Goal: Task Accomplishment & Management: Manage account settings

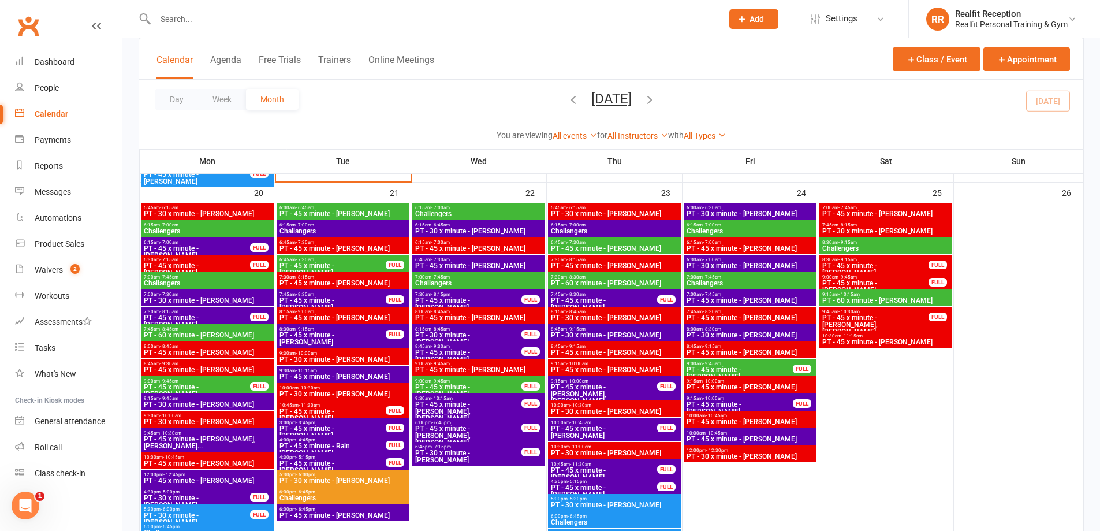
scroll to position [1444, 0]
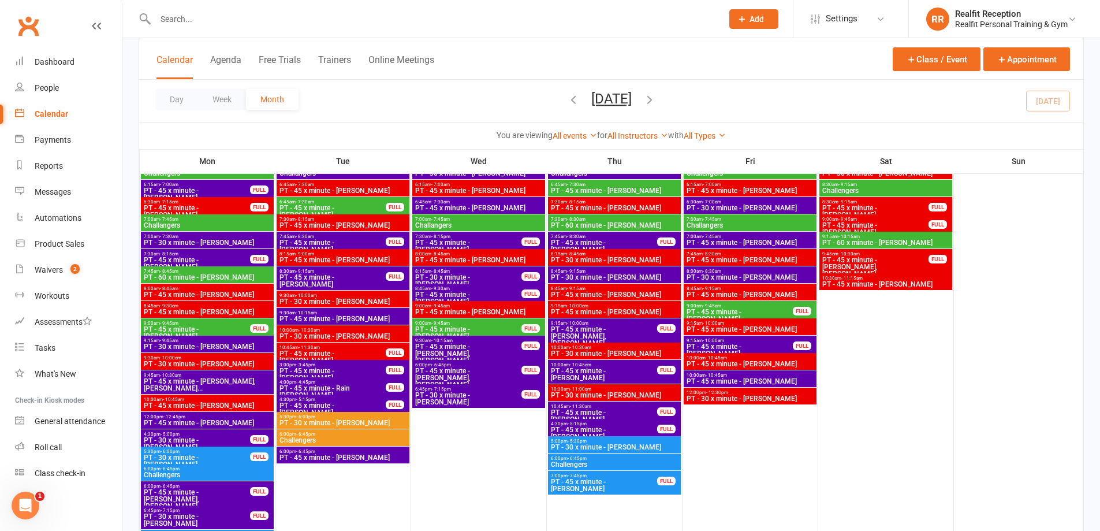
click at [355, 368] on span "PT - 45 x minute - [PERSON_NAME]" at bounding box center [332, 374] width 107 height 14
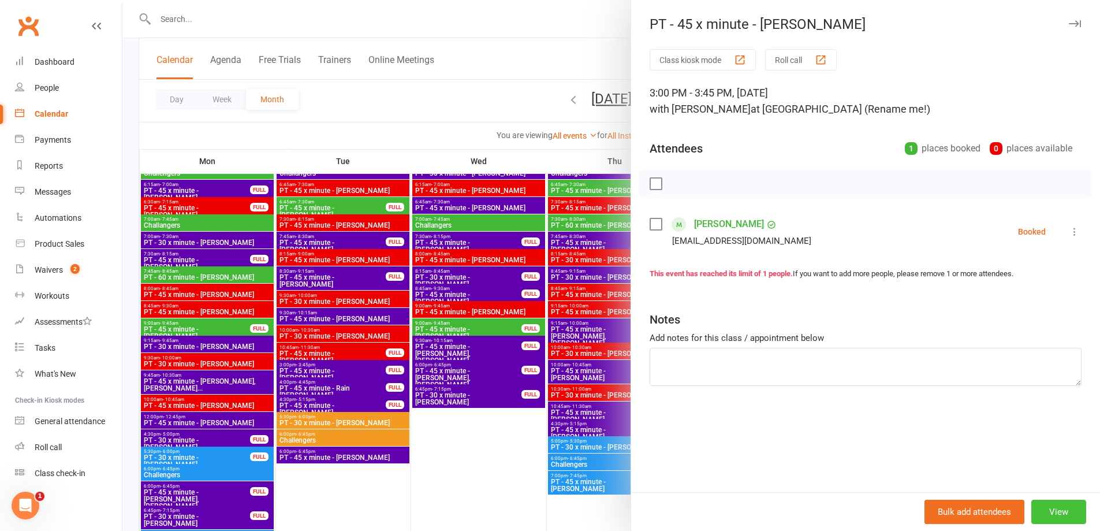
click at [1060, 513] on button "View" at bounding box center [1059, 512] width 55 height 24
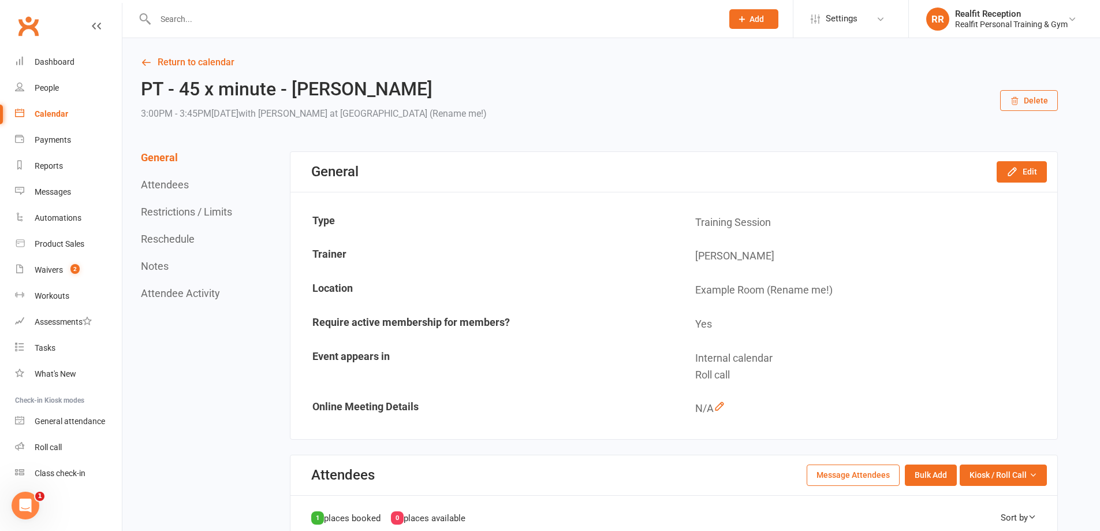
click at [1040, 99] on button "Delete" at bounding box center [1029, 100] width 58 height 21
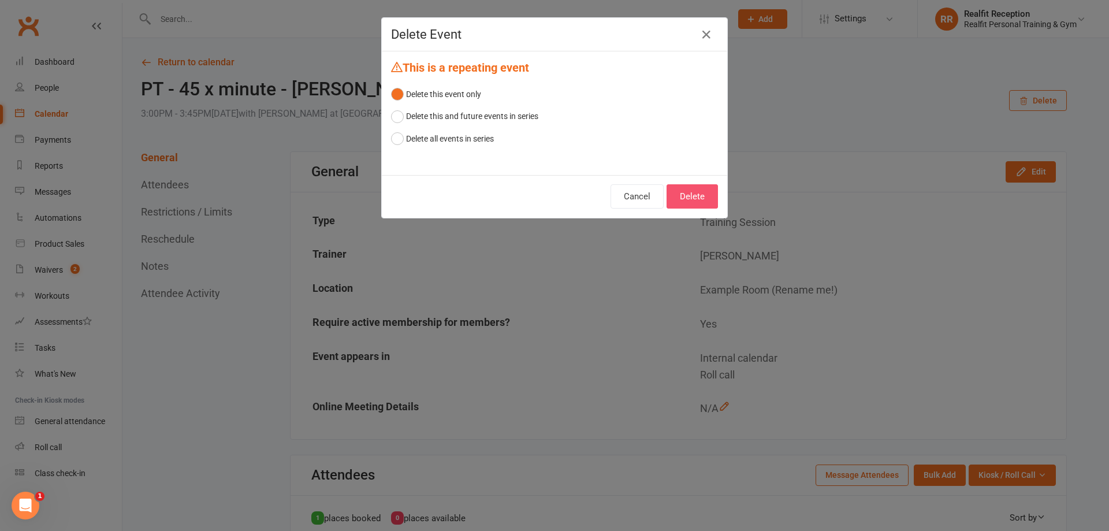
click at [701, 199] on button "Delete" at bounding box center [691, 196] width 51 height 24
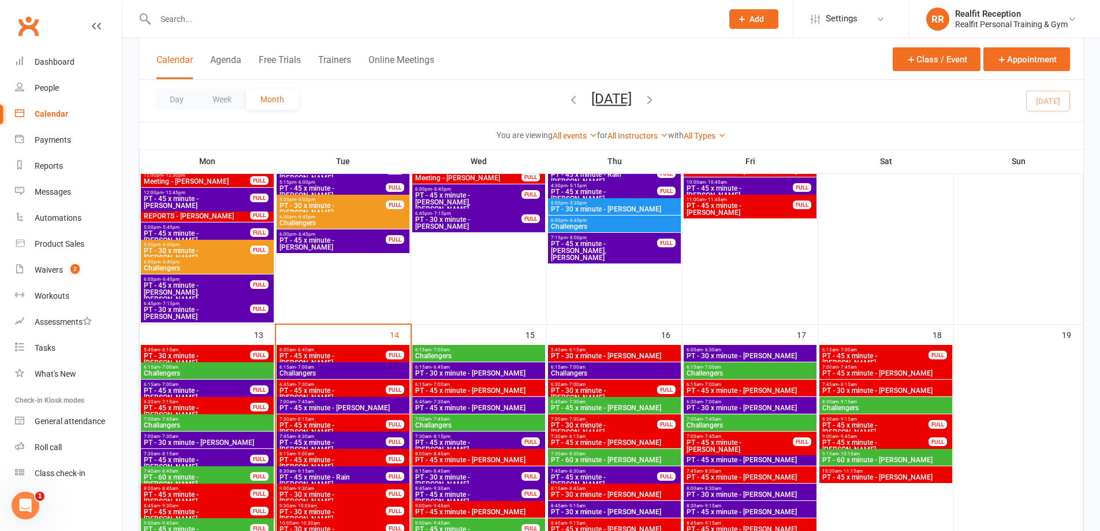
scroll to position [924, 0]
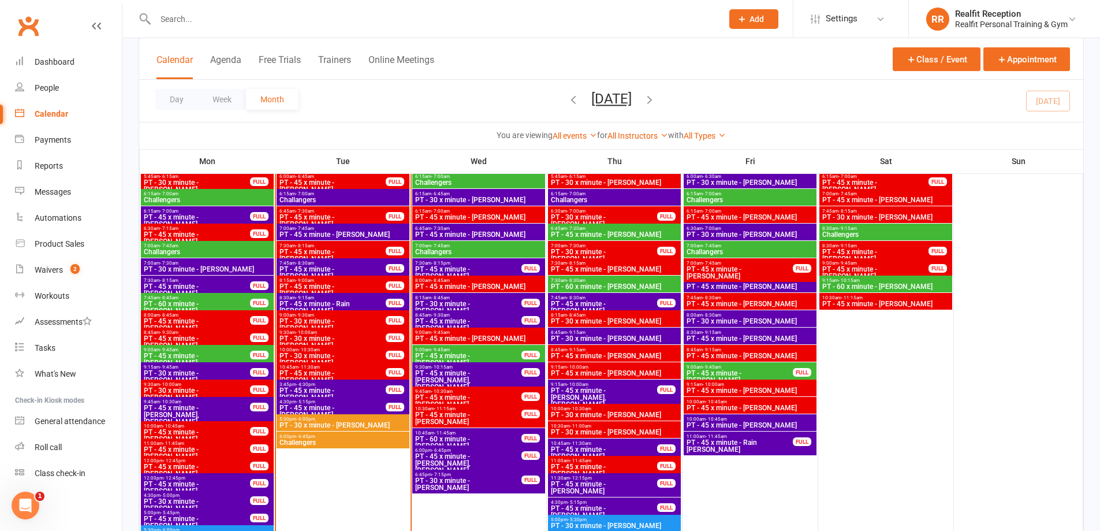
click at [498, 436] on span "PT - 60 x minute - [PERSON_NAME]" at bounding box center [468, 442] width 107 height 14
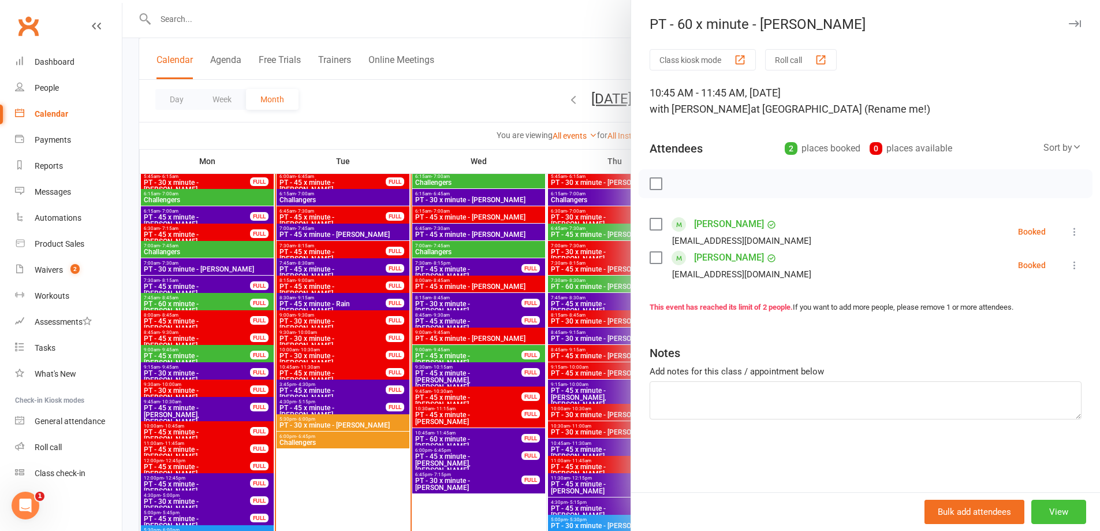
click at [1040, 507] on button "View" at bounding box center [1059, 512] width 55 height 24
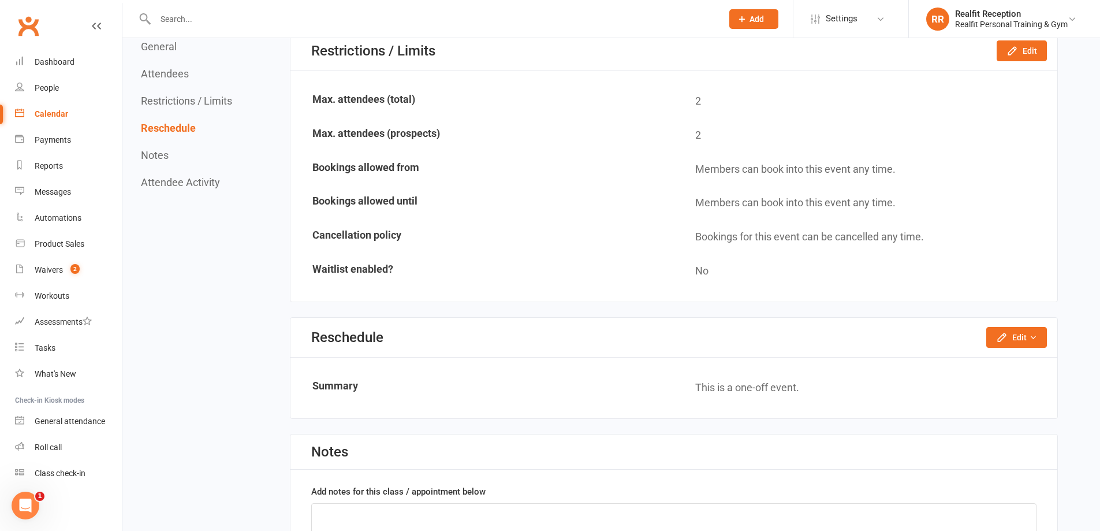
scroll to position [809, 0]
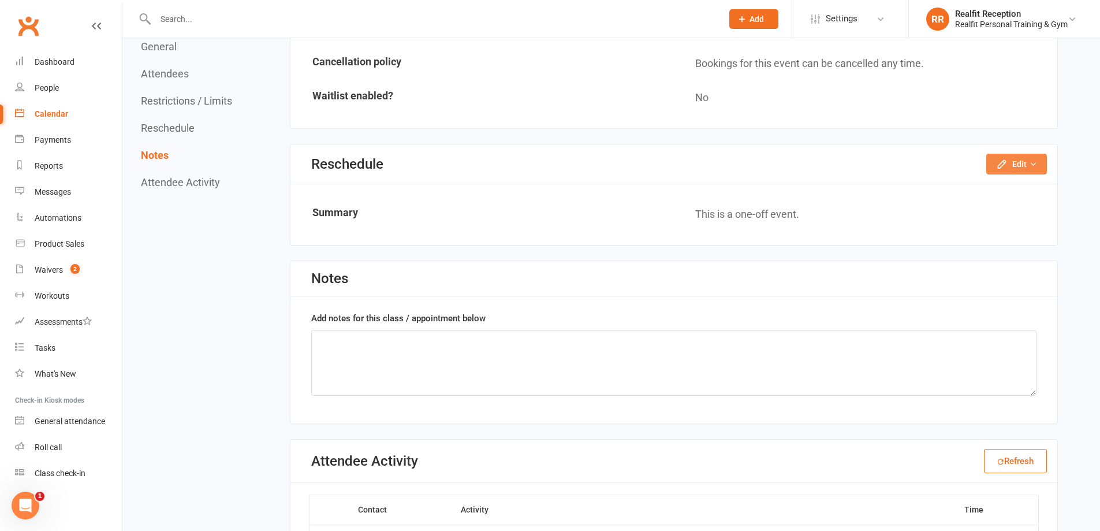
click at [1005, 163] on icon "button" at bounding box center [1002, 164] width 8 height 8
click at [982, 198] on link "Reschedule this event only" at bounding box center [985, 189] width 121 height 23
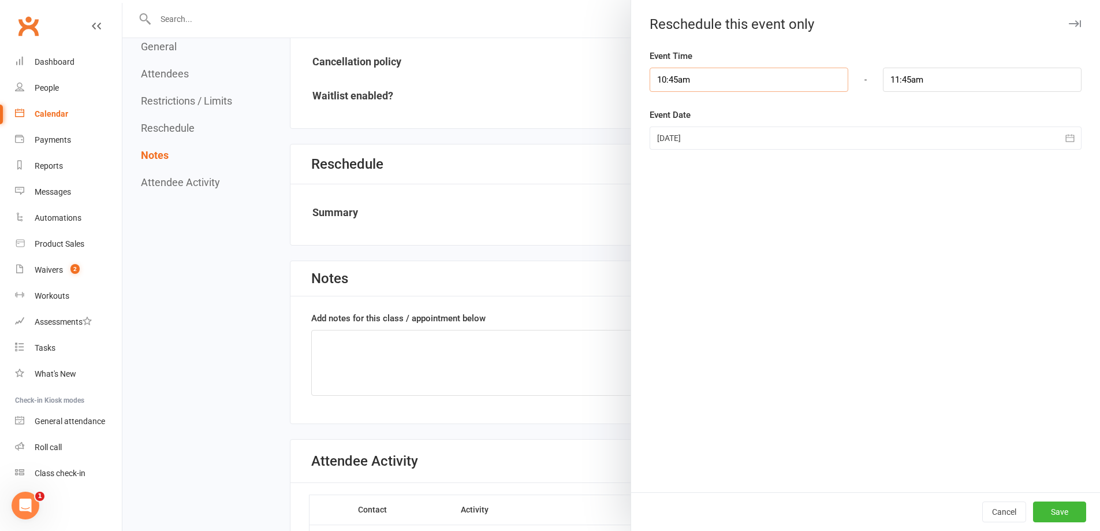
click at [751, 79] on input "10:45am" at bounding box center [749, 80] width 199 height 24
type input "11:00am"
type input "12:00pm"
click at [673, 135] on li "11:00am" at bounding box center [677, 135] width 55 height 17
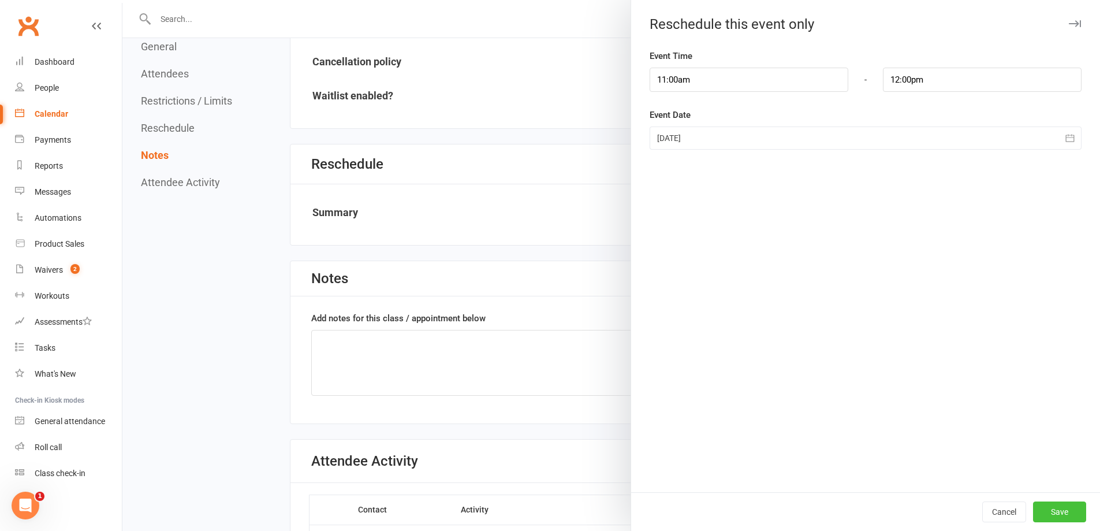
click at [1060, 517] on button "Save" at bounding box center [1059, 511] width 53 height 21
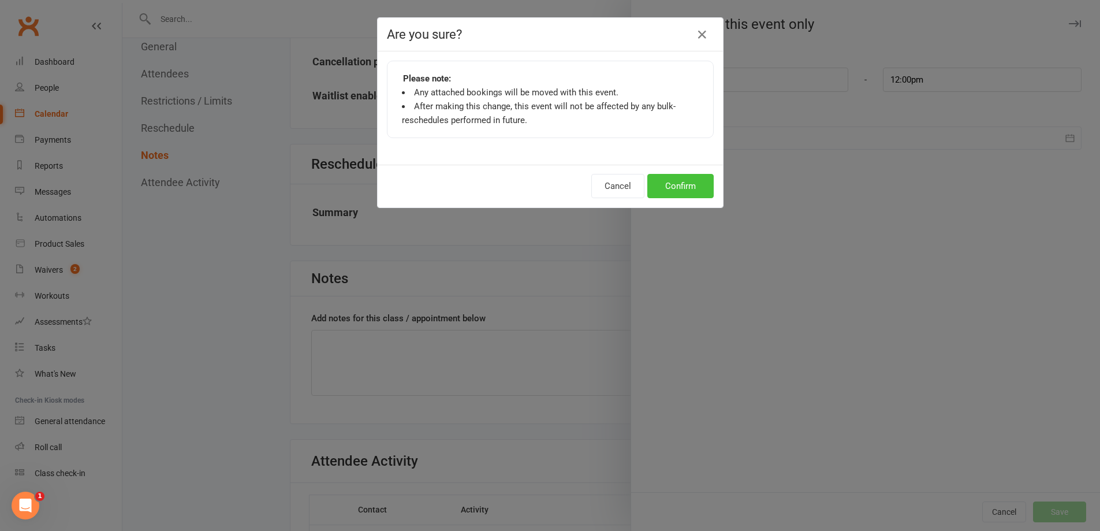
click at [692, 192] on button "Confirm" at bounding box center [680, 186] width 66 height 24
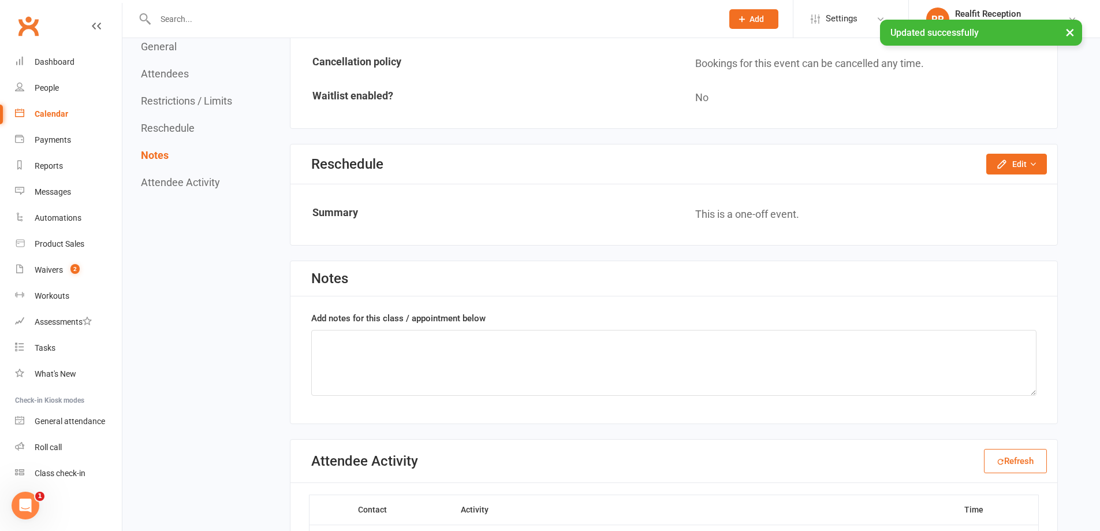
click at [49, 120] on link "Calendar" at bounding box center [68, 114] width 107 height 26
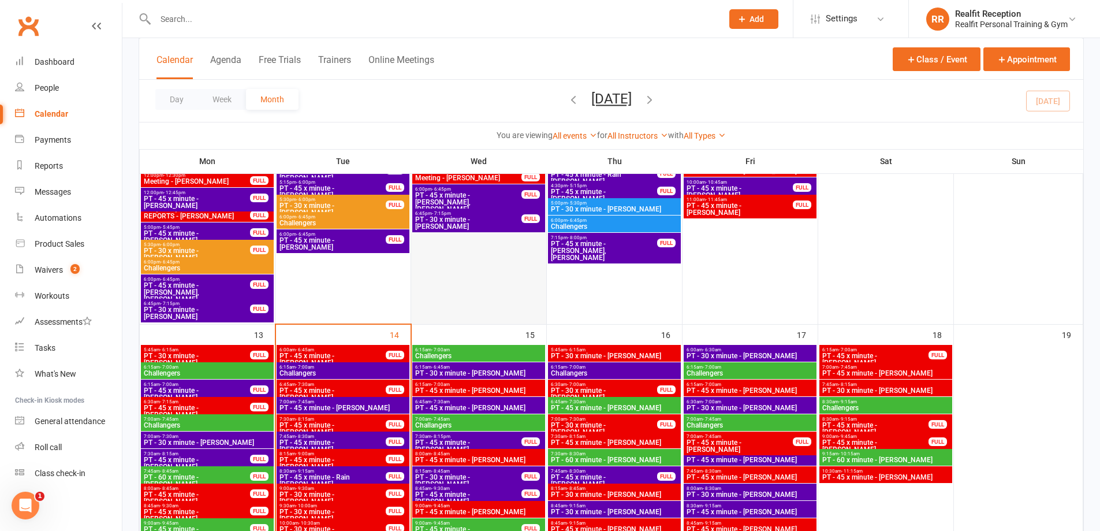
scroll to position [578, 0]
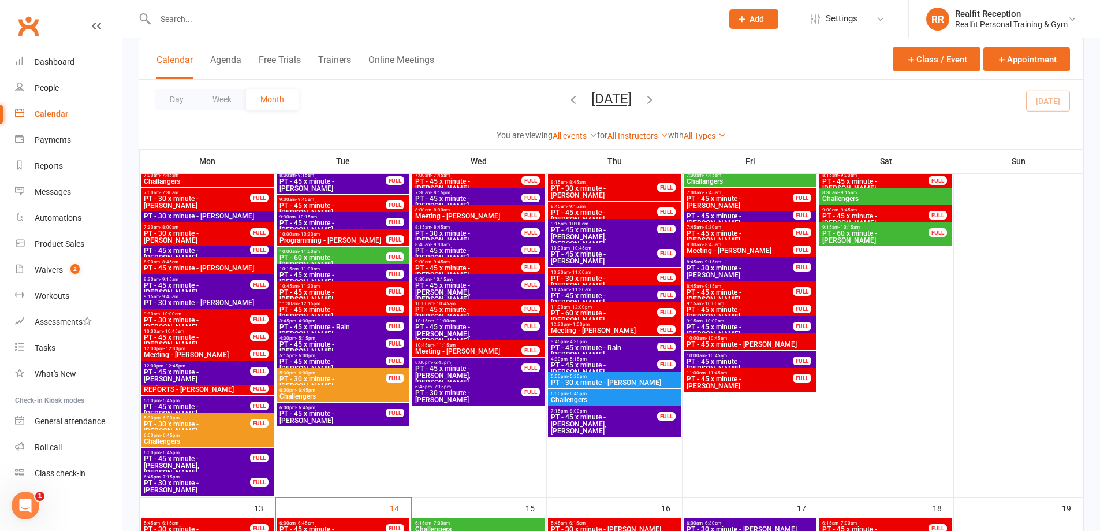
click at [502, 327] on span "PT - 45 x minute - [PERSON_NAME], [PERSON_NAME]" at bounding box center [468, 333] width 107 height 21
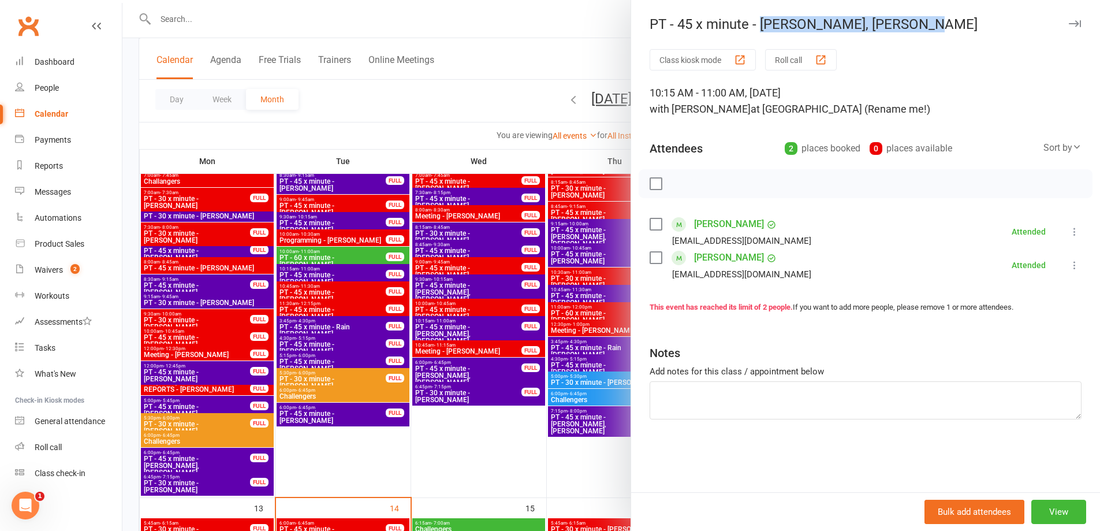
drag, startPoint x: 755, startPoint y: 21, endPoint x: 927, endPoint y: 25, distance: 171.6
click at [927, 25] on div "PT - 45 x minute - [PERSON_NAME], [PERSON_NAME]" at bounding box center [865, 24] width 469 height 16
drag, startPoint x: 897, startPoint y: 27, endPoint x: 933, endPoint y: 21, distance: 36.4
click at [938, 22] on div "PT - 45 x minute - [PERSON_NAME], [PERSON_NAME]" at bounding box center [865, 24] width 469 height 16
drag, startPoint x: 929, startPoint y: 24, endPoint x: 761, endPoint y: 16, distance: 168.3
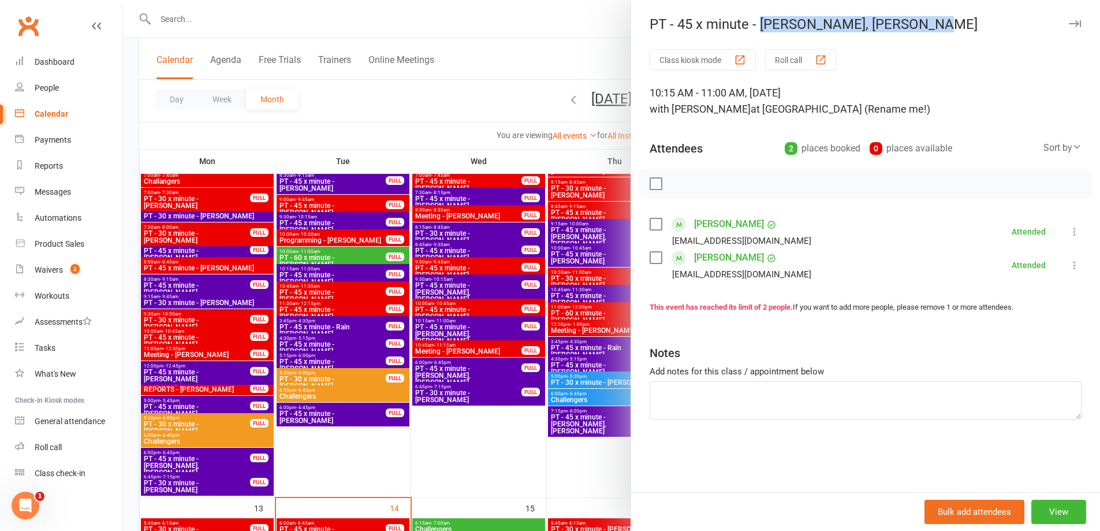
click at [758, 28] on div "PT - 45 x minute - [PERSON_NAME], [PERSON_NAME]" at bounding box center [865, 24] width 469 height 16
copy div "[PERSON_NAME], [PERSON_NAME]"
click at [496, 431] on div at bounding box center [611, 265] width 978 height 531
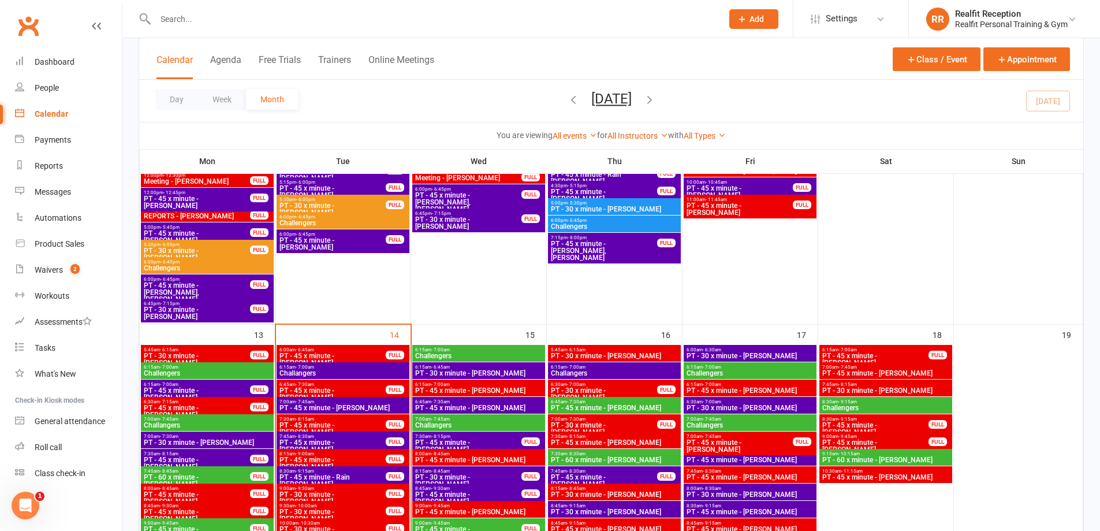
scroll to position [924, 0]
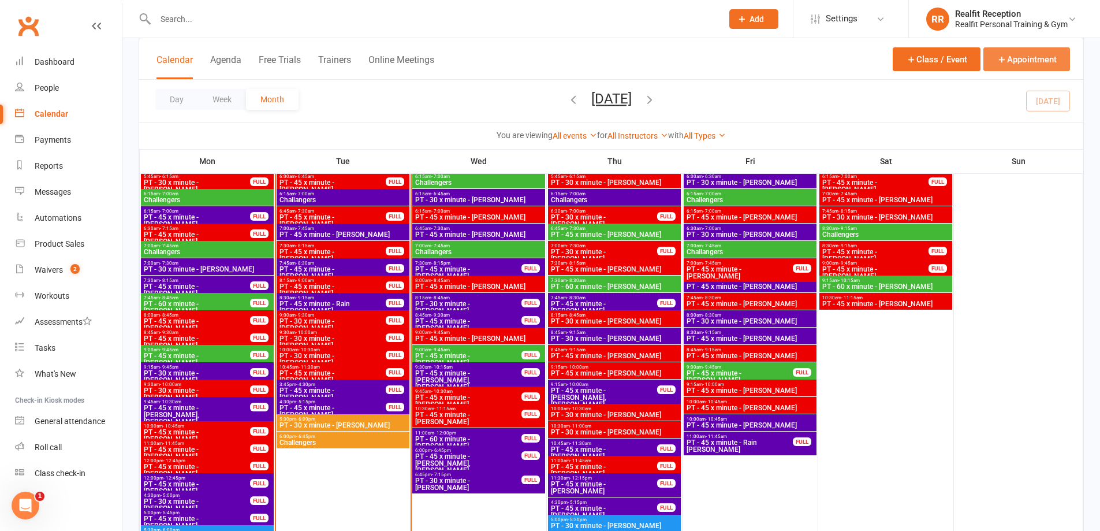
click at [1038, 62] on button "Appointment" at bounding box center [1027, 59] width 87 height 24
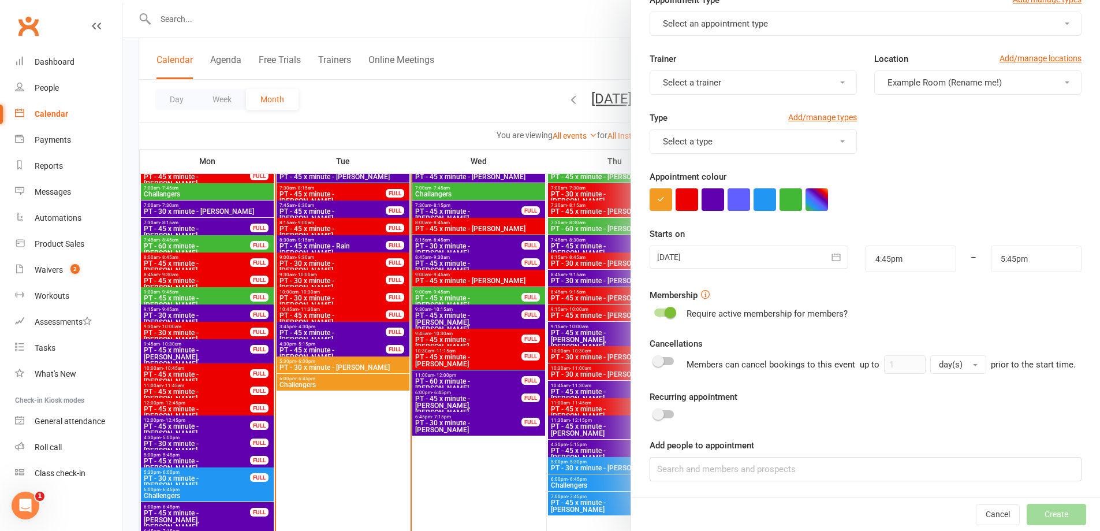
scroll to position [1040, 0]
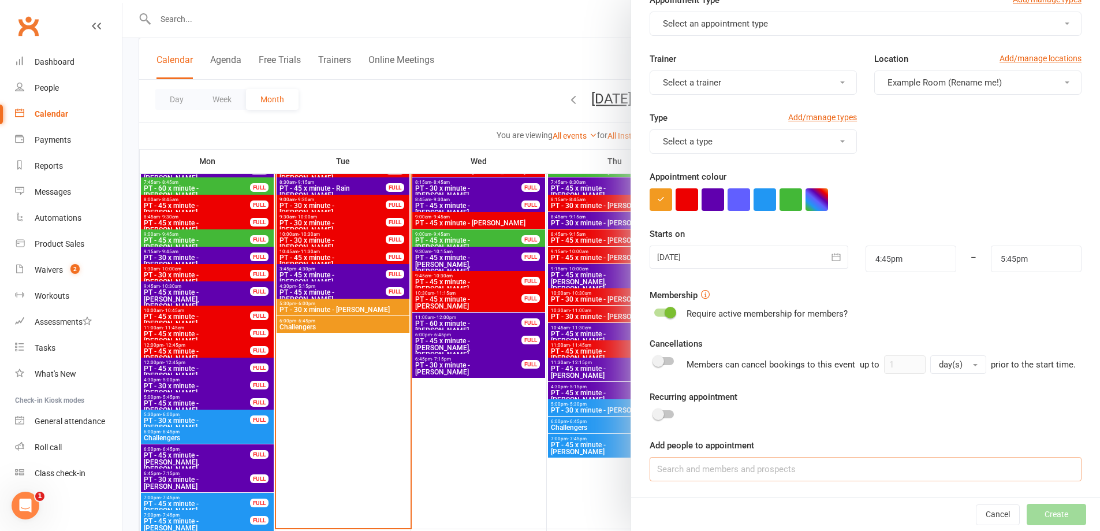
click at [703, 465] on input at bounding box center [866, 469] width 432 height 24
paste input "[PERSON_NAME], [PERSON_NAME]"
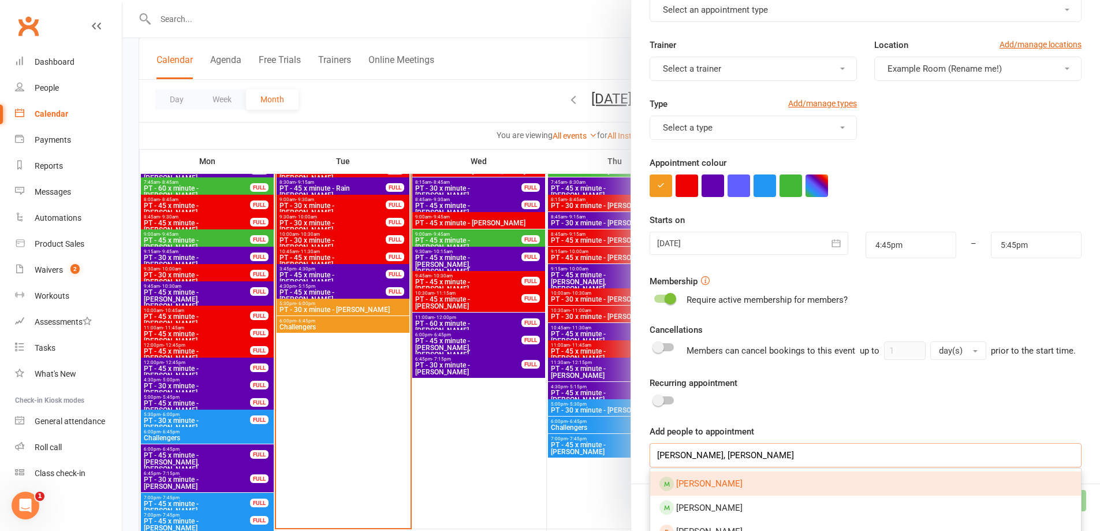
type input "[PERSON_NAME], [PERSON_NAME]"
click at [709, 489] on span "[PERSON_NAME]" at bounding box center [709, 483] width 66 height 10
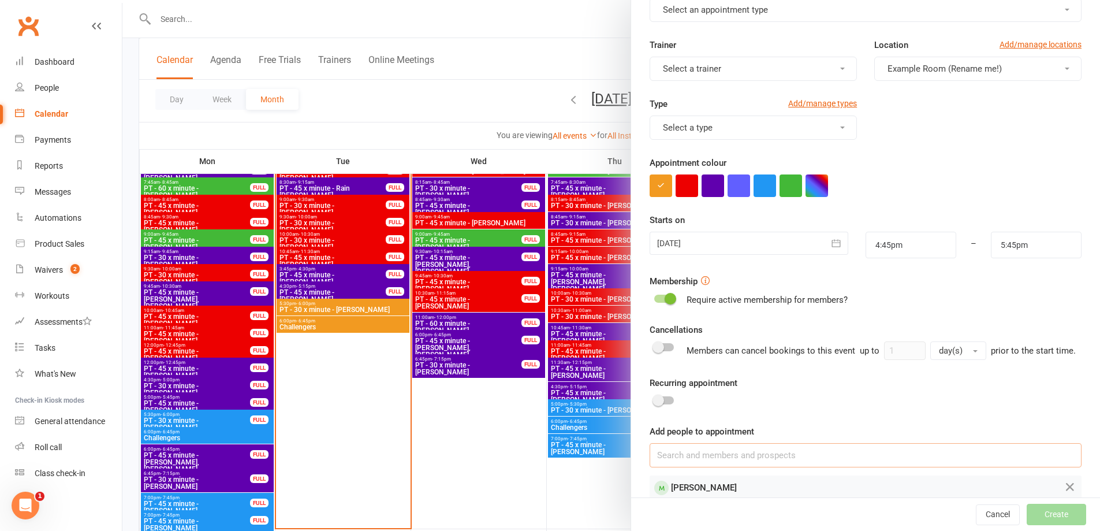
scroll to position [1097, 0]
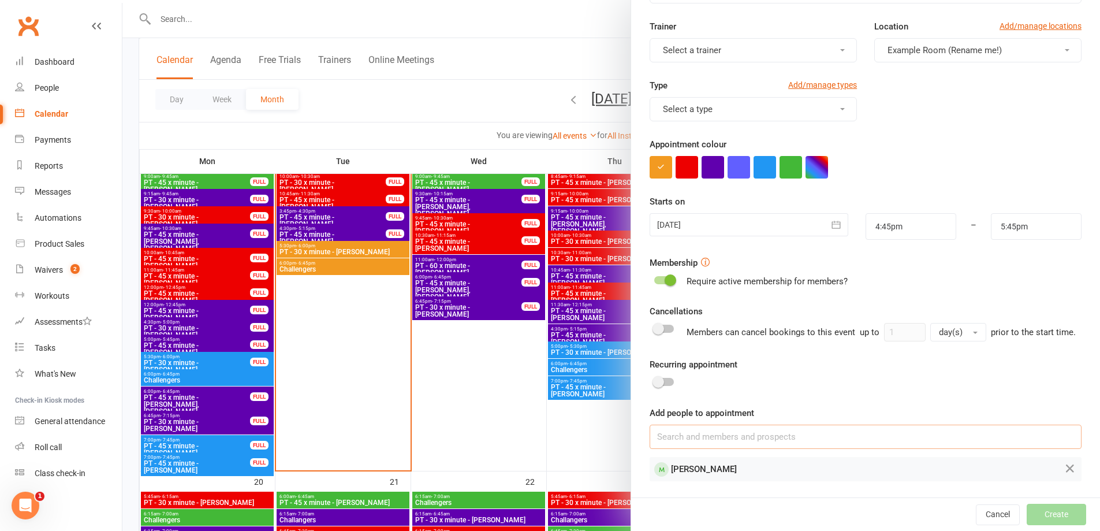
paste input "[PERSON_NAME], [PERSON_NAME]"
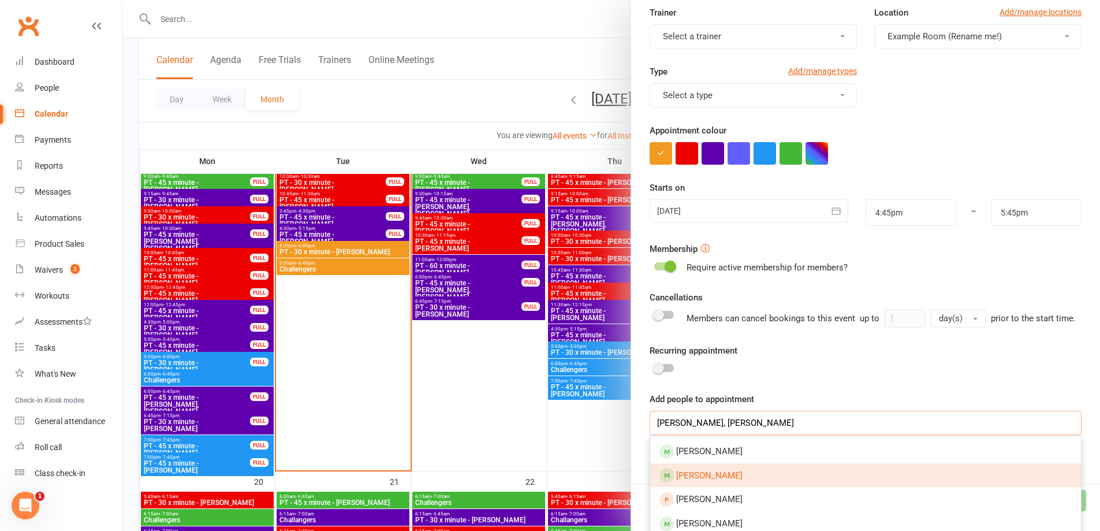
type input "[PERSON_NAME], [PERSON_NAME]"
click at [714, 481] on span "[PERSON_NAME]" at bounding box center [709, 475] width 66 height 10
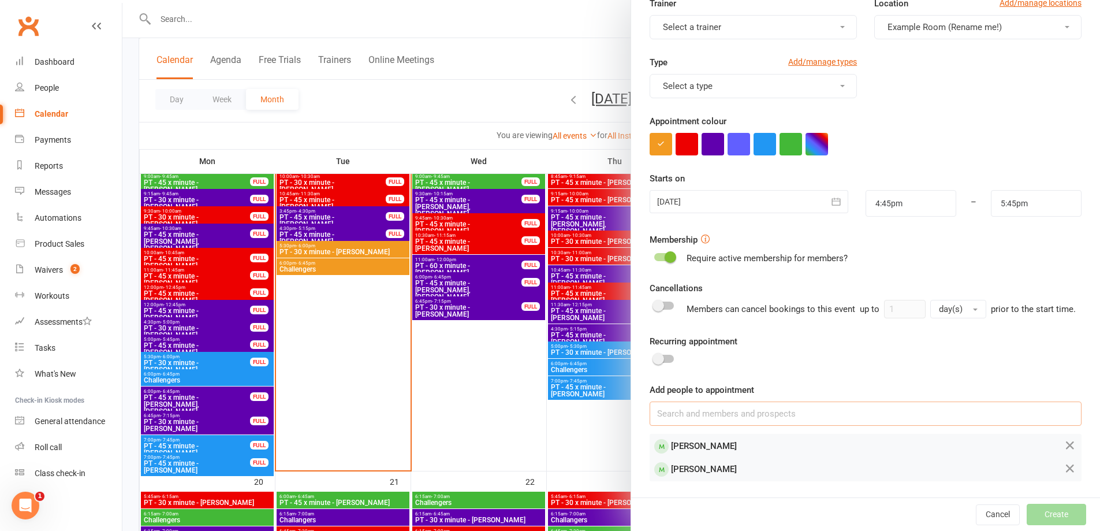
scroll to position [10, 0]
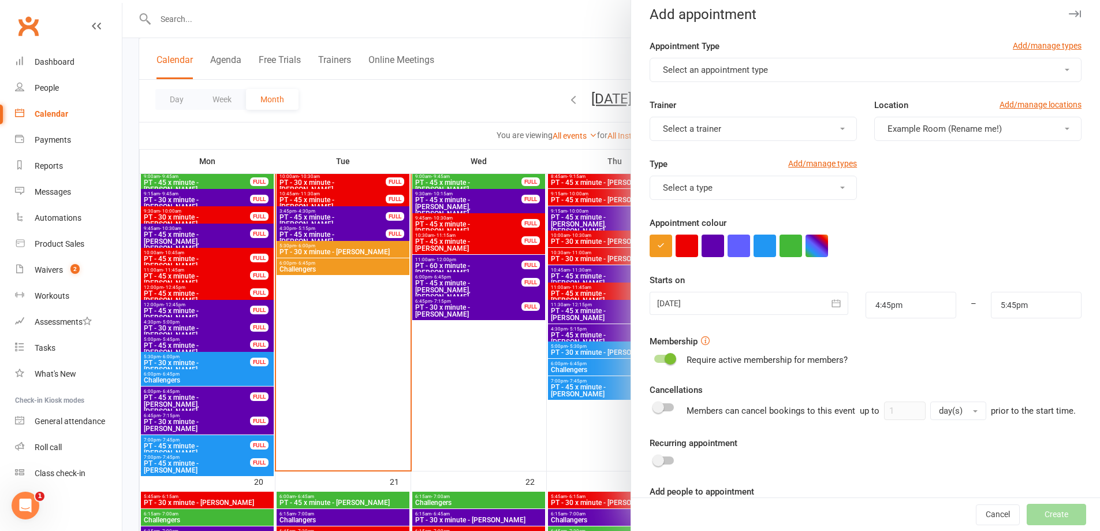
click at [795, 67] on button "Select an appointment type" at bounding box center [866, 70] width 432 height 24
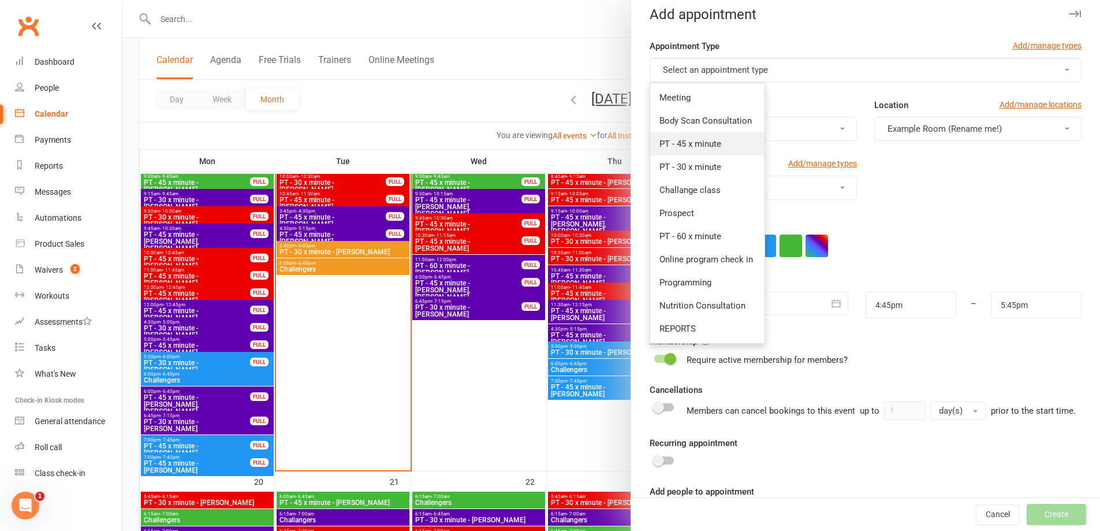
click at [728, 147] on link "PT - 45 x minute" at bounding box center [707, 143] width 114 height 23
type input "5:30pm"
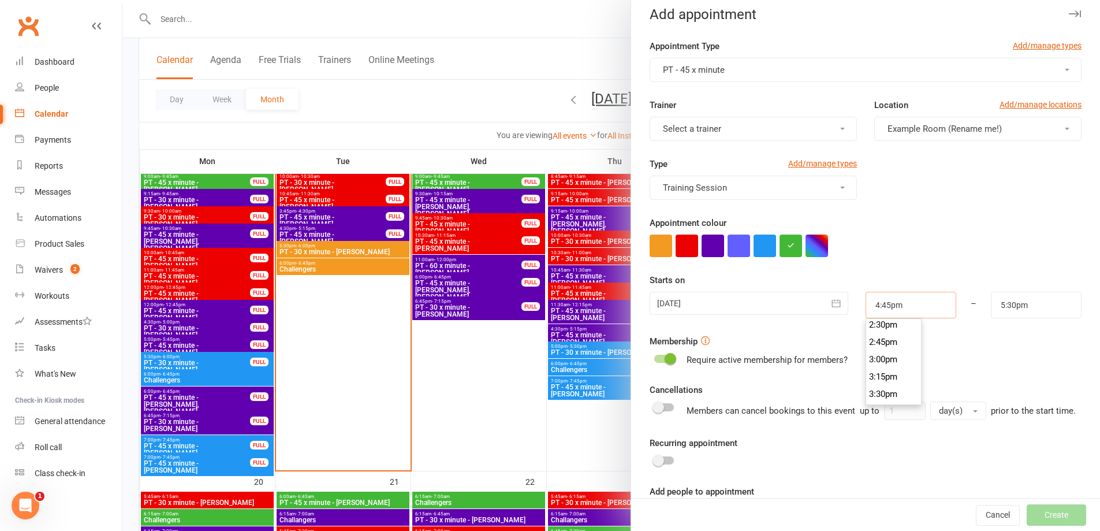
scroll to position [948, 0]
drag, startPoint x: 918, startPoint y: 314, endPoint x: 844, endPoint y: 326, distance: 74.3
click at [844, 326] on form "Appointment Type Add/manage types PT - 45 x minute Trainer Select a trainer Loc…" at bounding box center [866, 317] width 432 height 557
type input "10:15am"
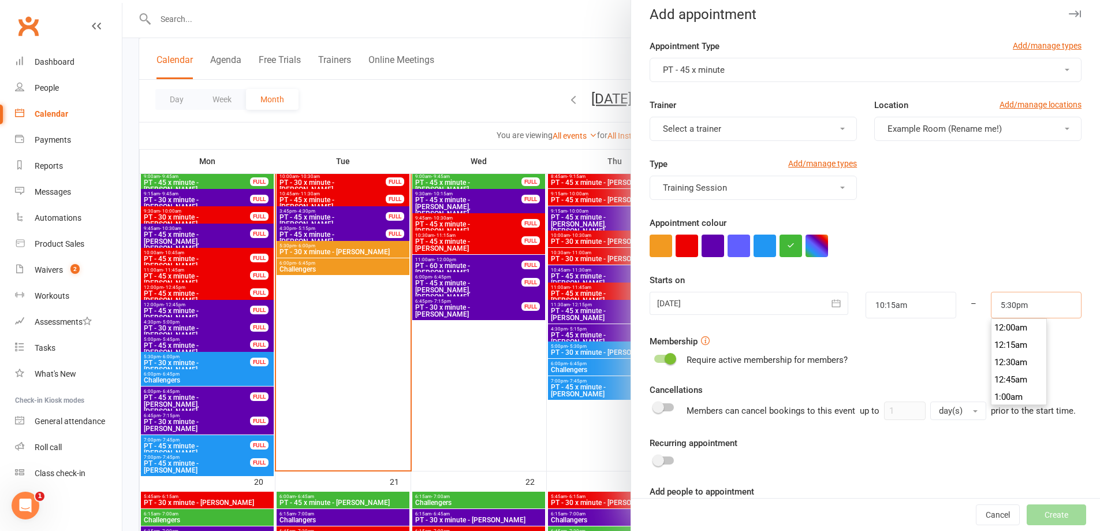
scroll to position [1196, 0]
click at [728, 75] on button "PT - 45 x minute" at bounding box center [866, 70] width 432 height 24
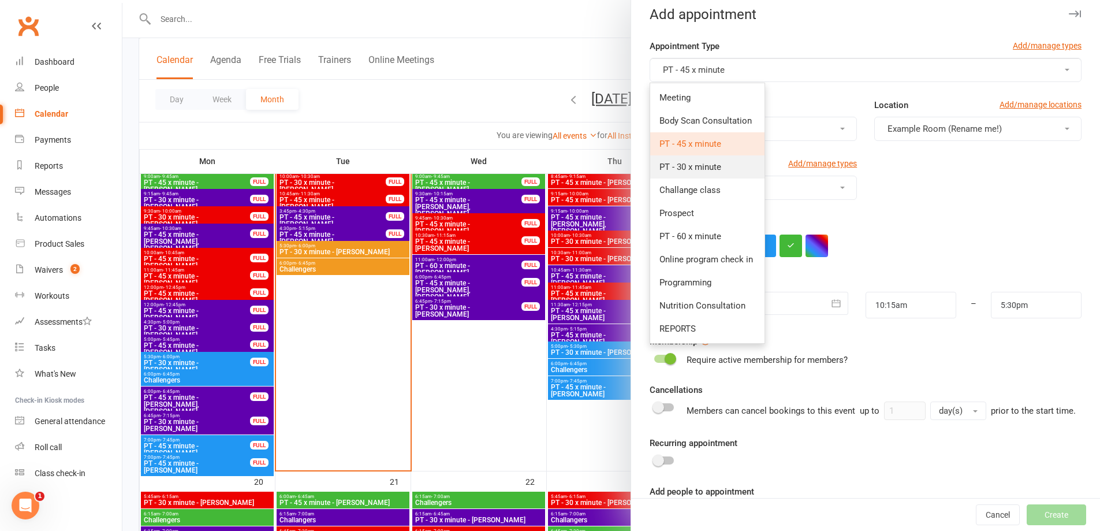
click at [713, 170] on span "PT - 30 x minute" at bounding box center [691, 167] width 62 height 10
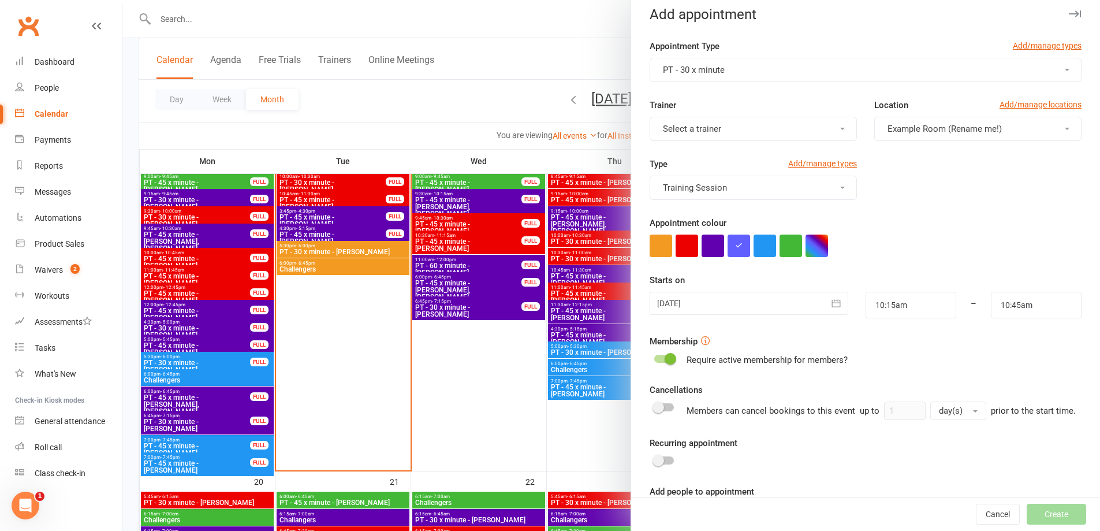
click at [701, 64] on button "PT - 30 x minute" at bounding box center [866, 70] width 432 height 24
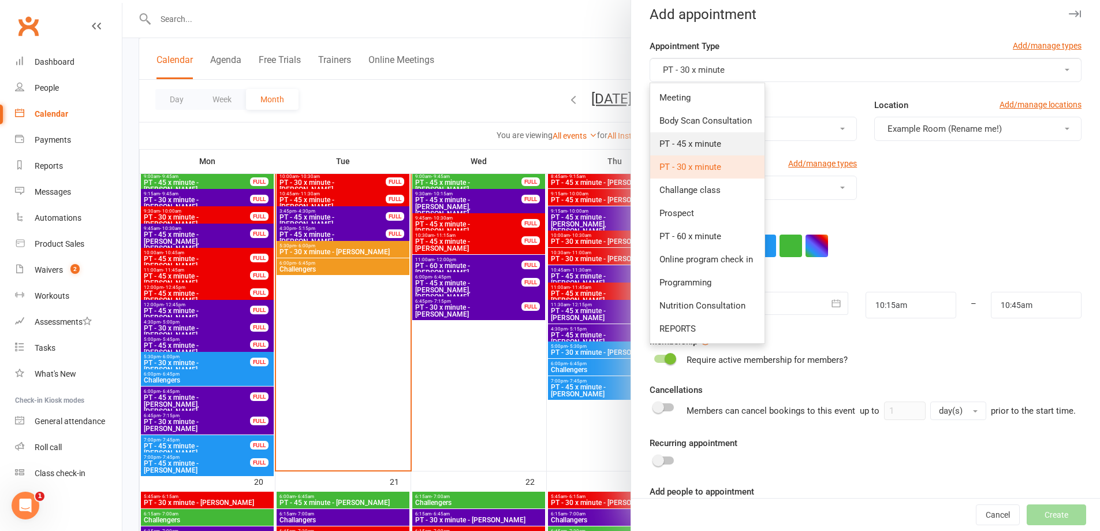
click at [705, 147] on span "PT - 45 x minute" at bounding box center [691, 144] width 62 height 10
type input "11:00am"
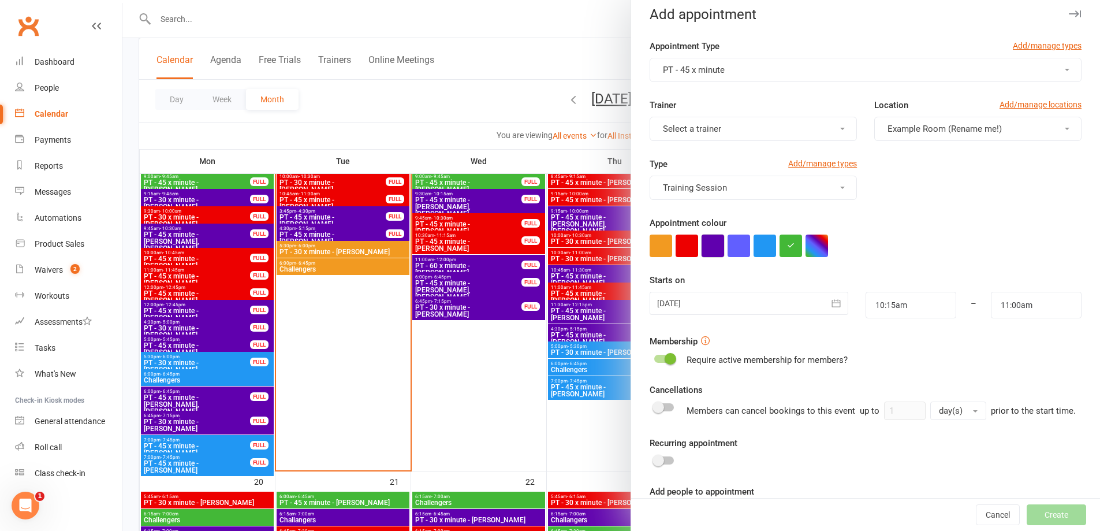
click at [705, 249] on button "button" at bounding box center [713, 245] width 23 height 23
click at [732, 294] on div at bounding box center [749, 303] width 198 height 23
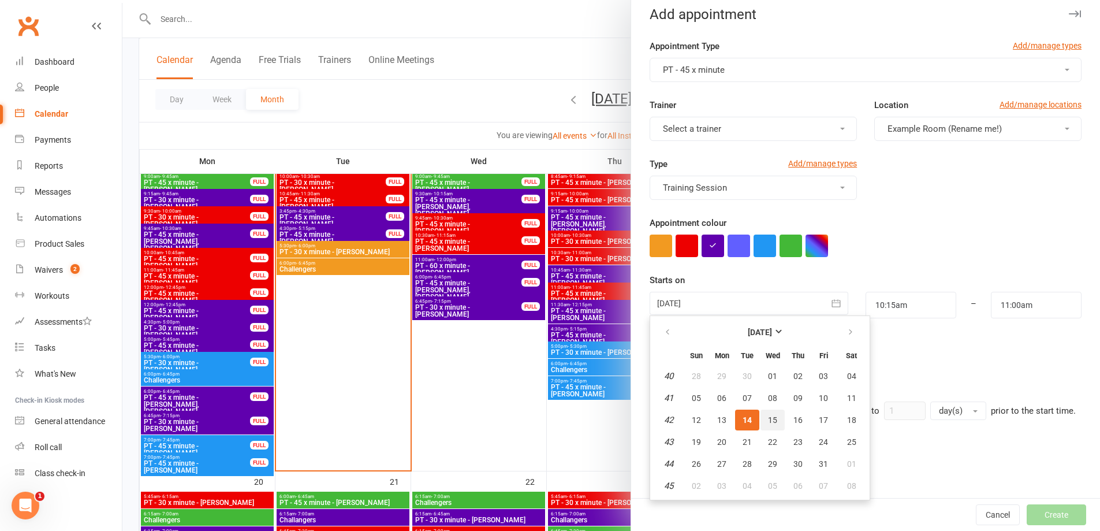
click at [769, 422] on span "15" at bounding box center [772, 419] width 9 height 9
type input "[DATE]"
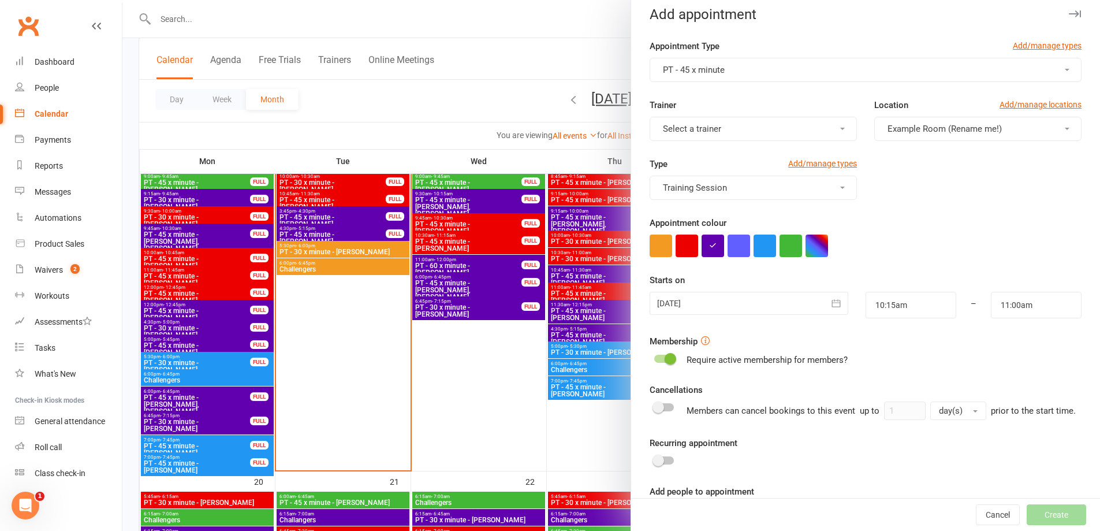
scroll to position [139, 0]
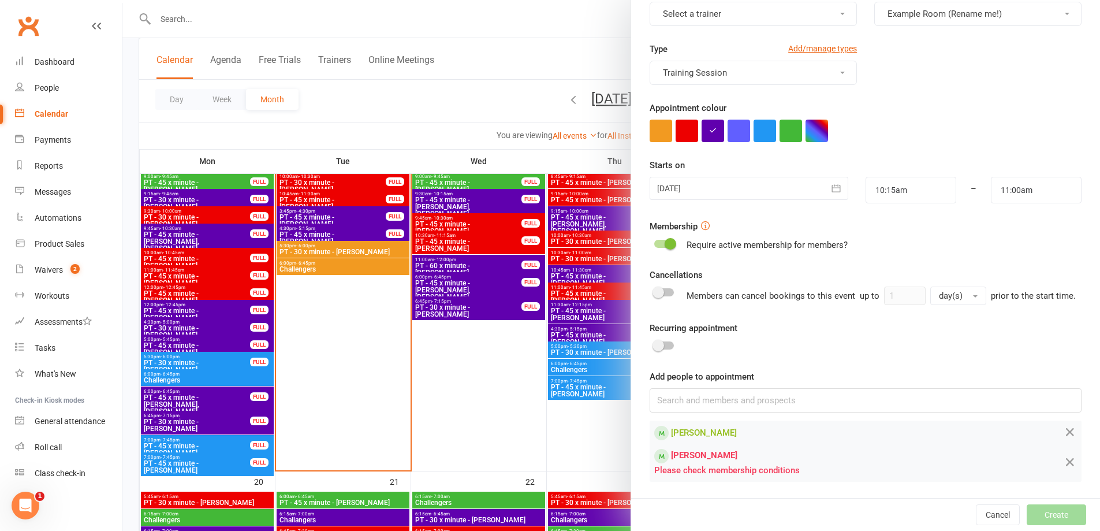
click at [665, 238] on span at bounding box center [671, 244] width 12 height 12
click at [654, 242] on input "checkbox" at bounding box center [654, 242] width 0 height 0
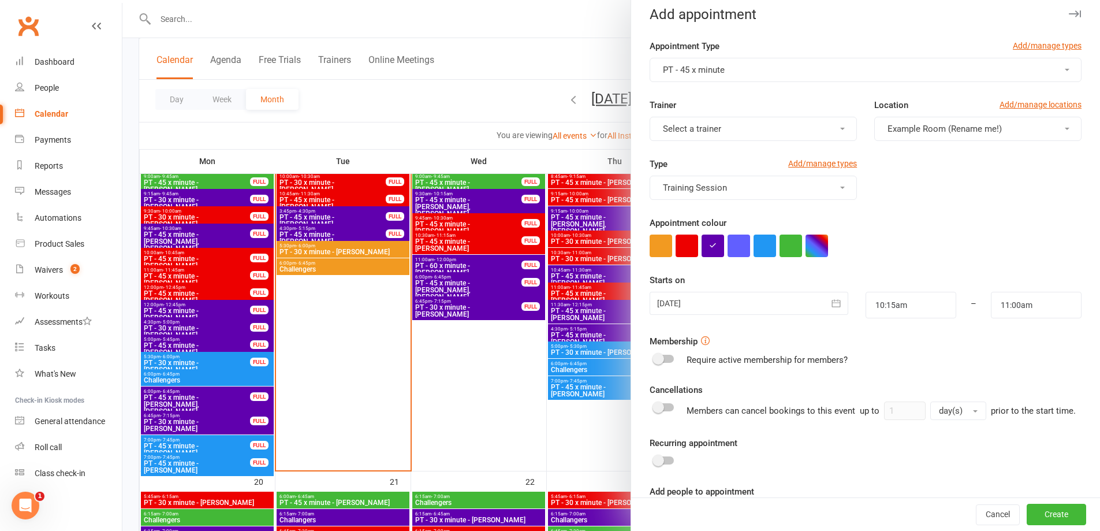
scroll to position [0, 0]
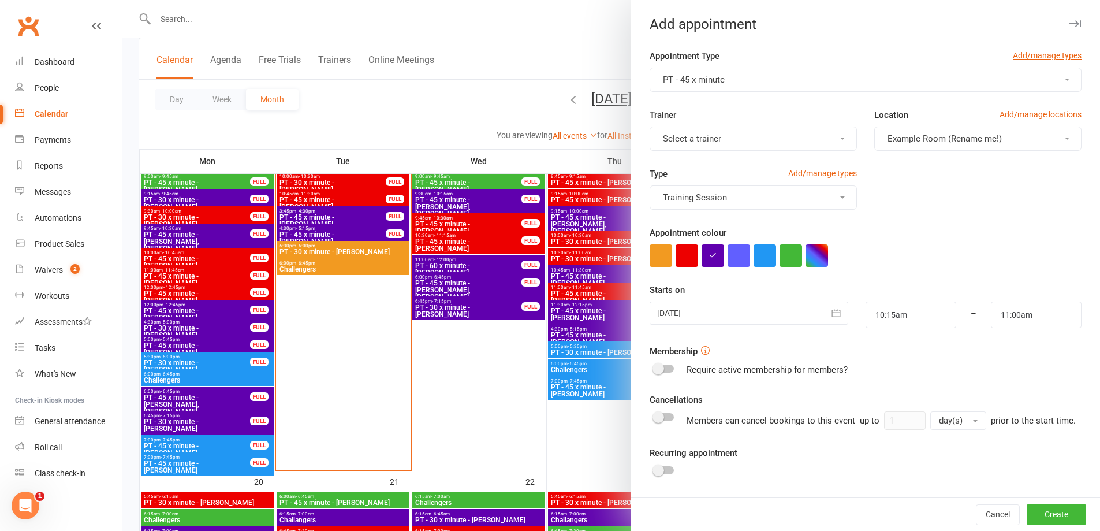
click at [712, 137] on span "Select a trainer" at bounding box center [692, 138] width 58 height 10
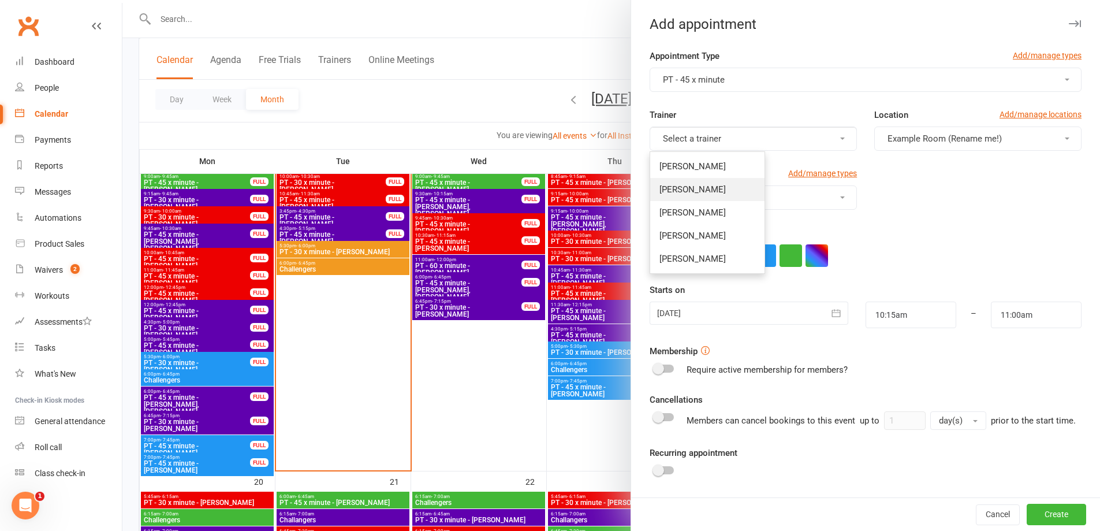
click at [710, 190] on link "[PERSON_NAME]" at bounding box center [707, 189] width 114 height 23
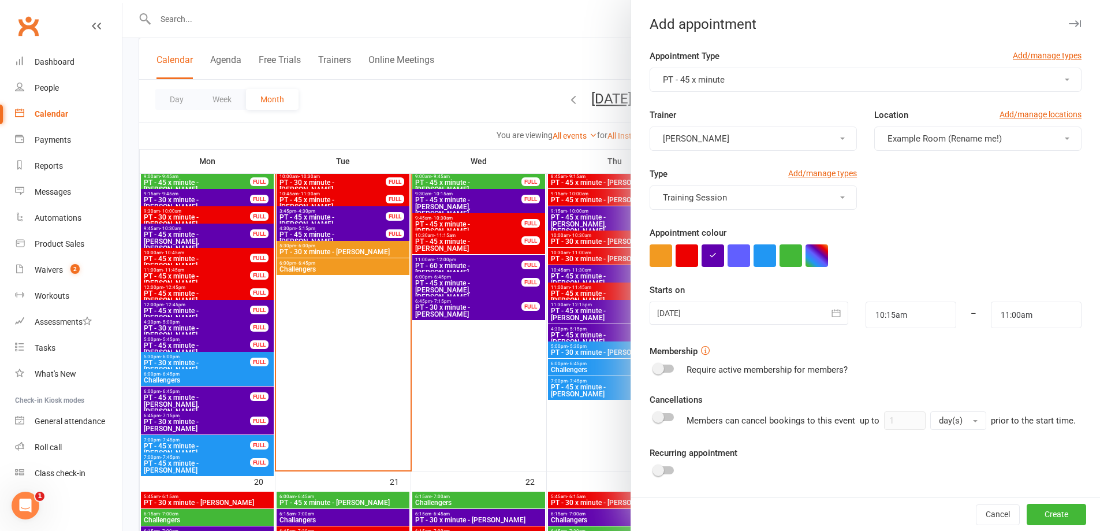
scroll to position [125, 0]
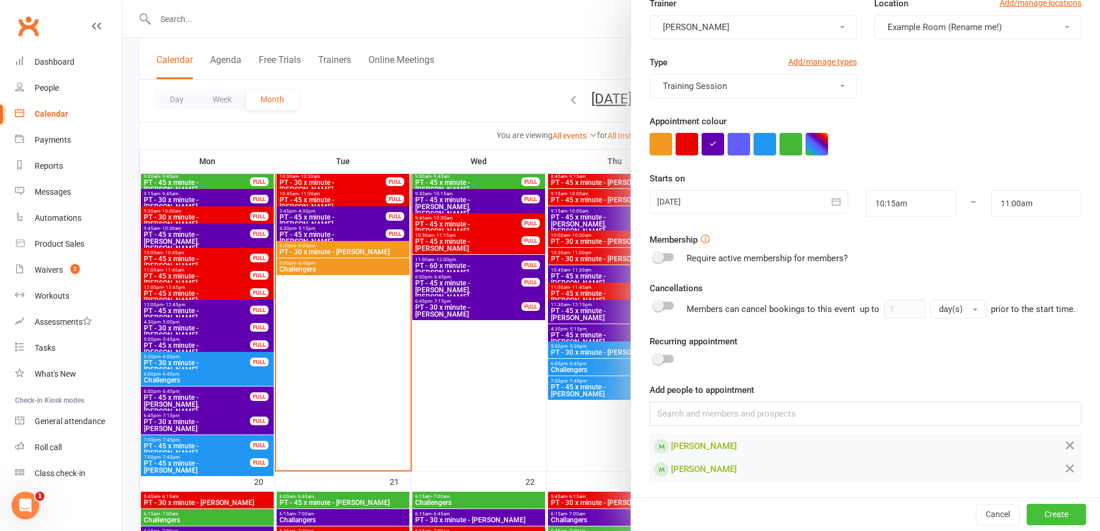
click at [1029, 515] on button "Create" at bounding box center [1056, 514] width 59 height 21
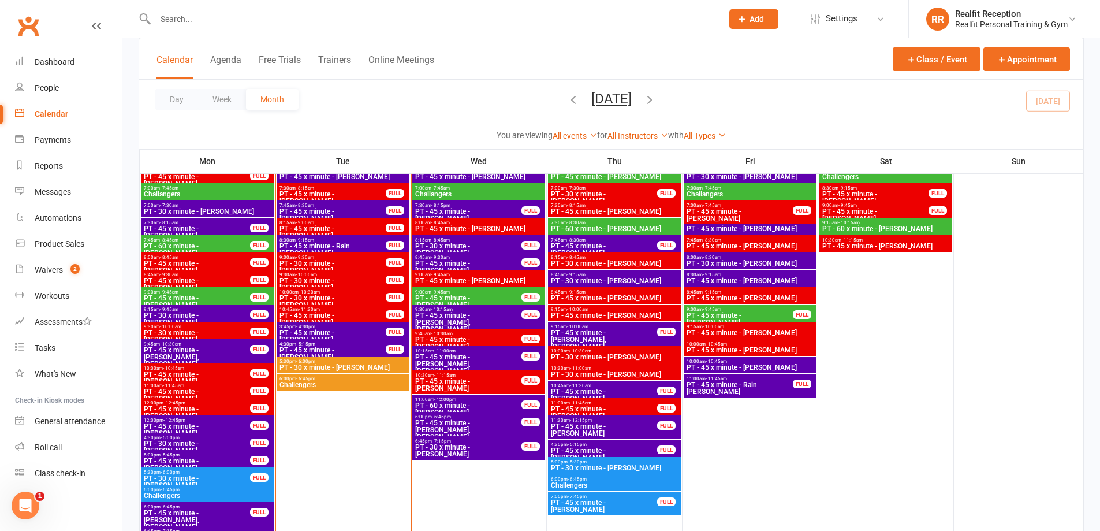
scroll to position [924, 0]
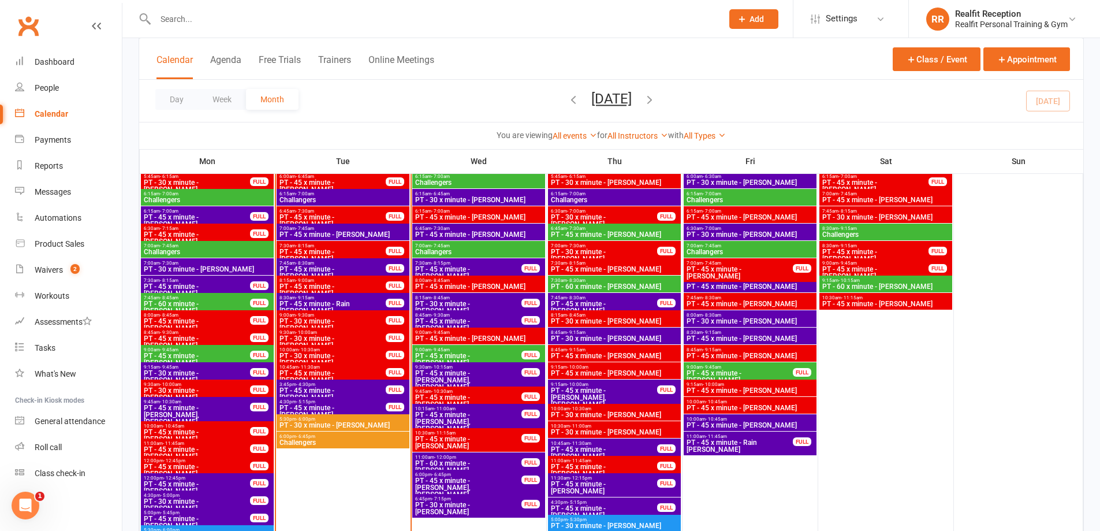
click at [500, 318] on span "PT - 45 x minute - [PERSON_NAME]" at bounding box center [468, 325] width 107 height 14
